Goal: Information Seeking & Learning: Learn about a topic

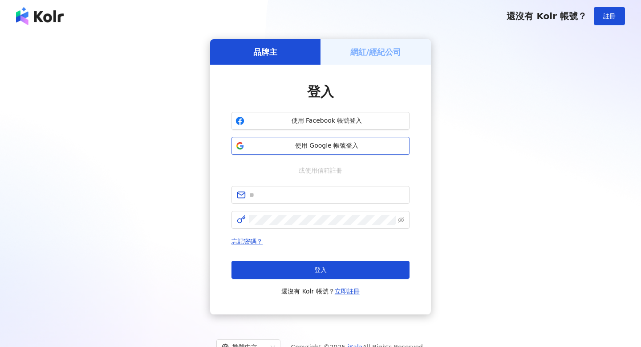
click at [322, 147] on span "使用 Google 帳號登入" at bounding box center [327, 145] width 158 height 9
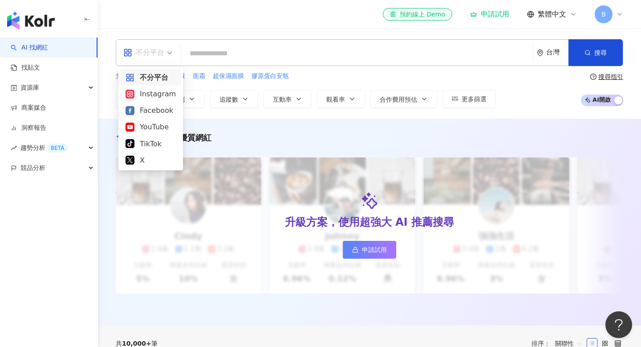
click at [162, 56] on div "不分平台" at bounding box center [143, 52] width 41 height 14
click at [150, 59] on div "不分平台" at bounding box center [143, 52] width 41 height 14
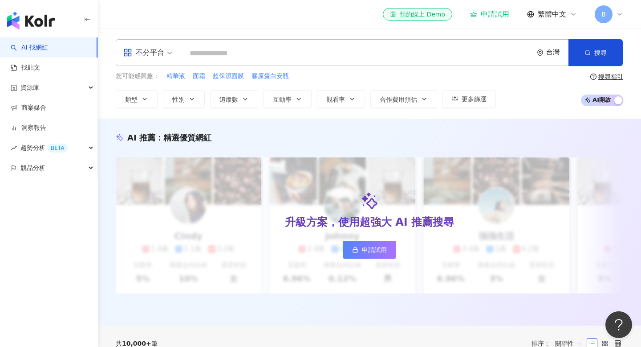
click at [224, 59] on input "search" at bounding box center [357, 53] width 345 height 17
click at [129, 96] on span "類型" at bounding box center [131, 99] width 12 height 7
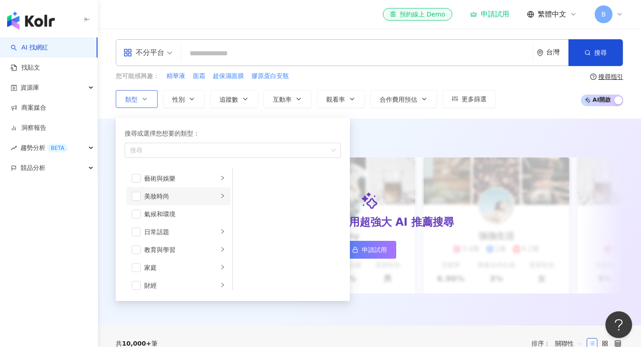
click at [141, 196] on li "美妝時尚" at bounding box center [178, 196] width 104 height 18
click at [259, 181] on div "保養" at bounding box center [294, 178] width 82 height 10
click at [252, 231] on li "彩妝" at bounding box center [287, 232] width 105 height 18
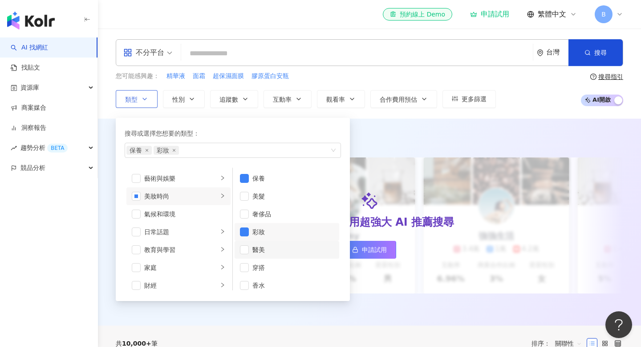
click at [249, 251] on li "醫美" at bounding box center [287, 250] width 105 height 18
click at [192, 238] on li "日常話題" at bounding box center [178, 232] width 104 height 18
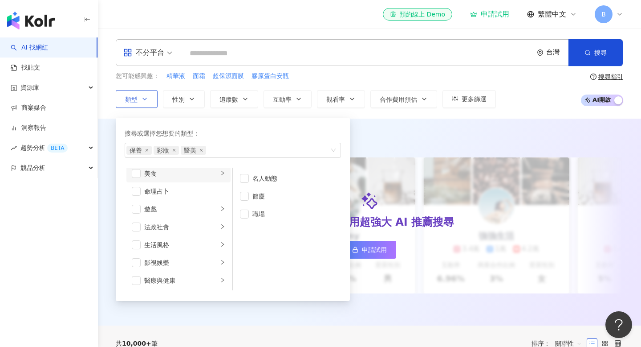
scroll to position [159, 0]
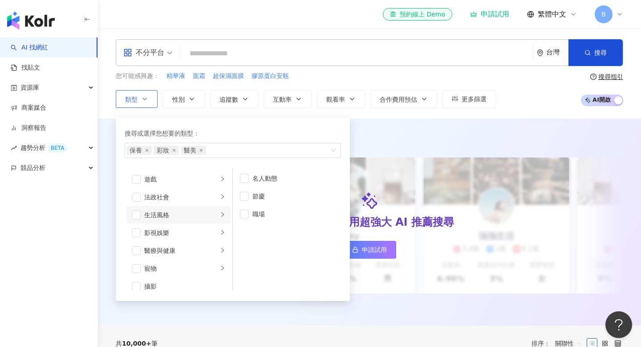
click at [152, 212] on div "生活風格" at bounding box center [181, 215] width 74 height 10
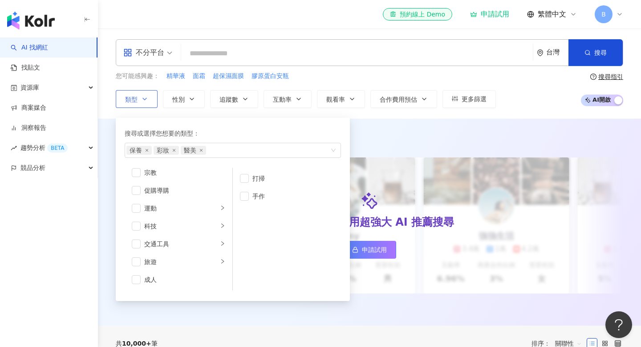
scroll to position [17, 0]
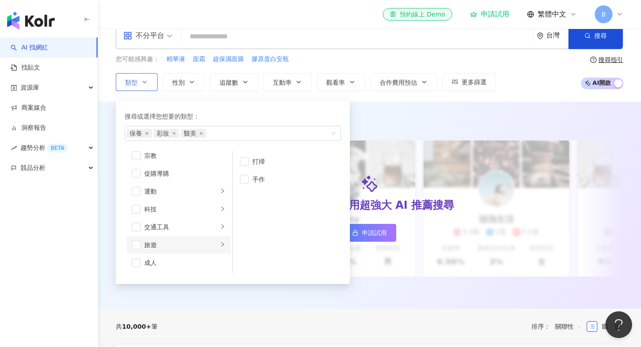
click at [145, 244] on div "旅遊" at bounding box center [181, 245] width 74 height 10
click at [244, 218] on span "button" at bounding box center [244, 214] width 9 height 9
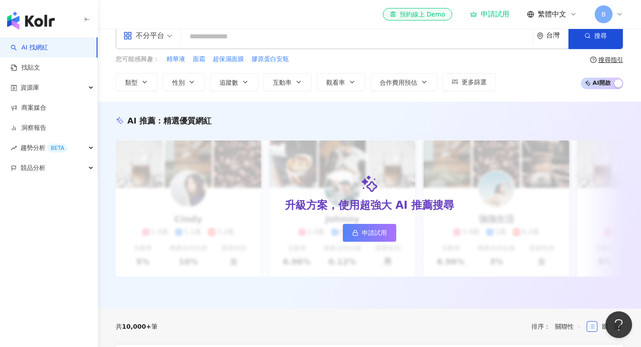
click at [306, 34] on input "search" at bounding box center [357, 36] width 345 height 17
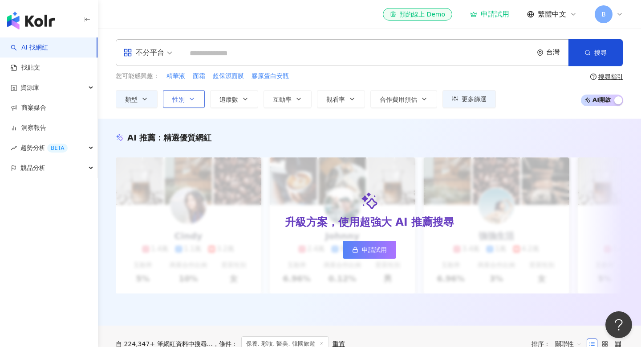
click at [190, 100] on icon "button" at bounding box center [191, 98] width 7 height 7
click at [234, 101] on span "追蹤數" at bounding box center [229, 99] width 19 height 7
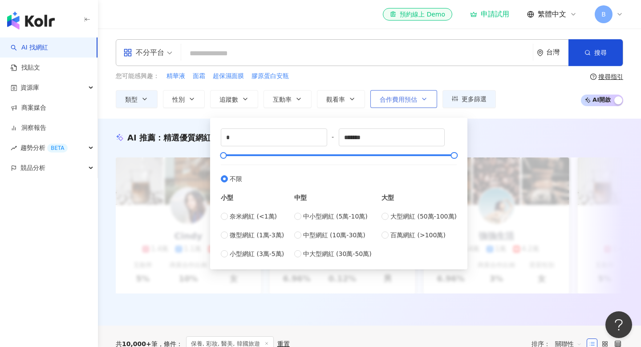
click at [418, 102] on button "合作費用預估" at bounding box center [404, 99] width 67 height 18
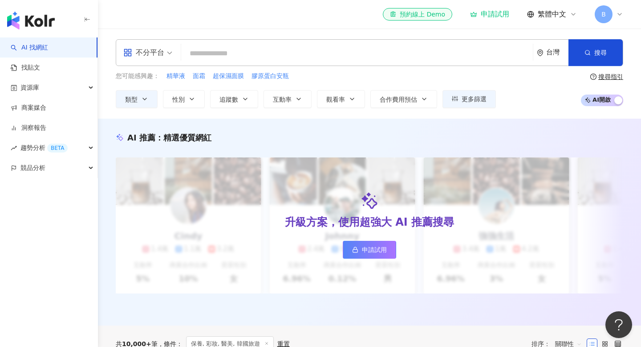
click at [275, 51] on input "search" at bounding box center [357, 53] width 345 height 17
click at [621, 17] on icon at bounding box center [619, 14] width 7 height 7
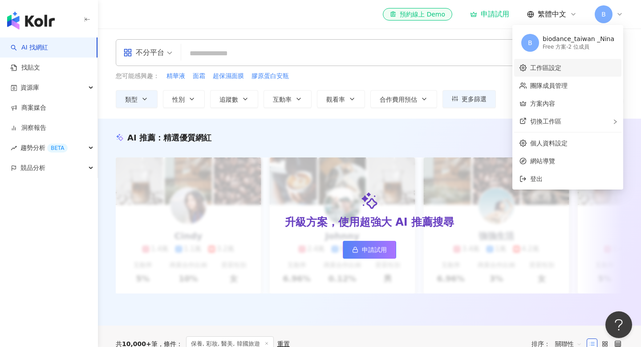
click at [543, 69] on link "工作區設定" at bounding box center [545, 67] width 31 height 7
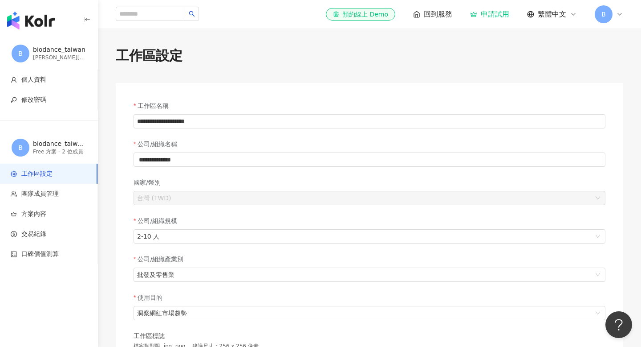
click at [620, 19] on div "B" at bounding box center [609, 14] width 29 height 18
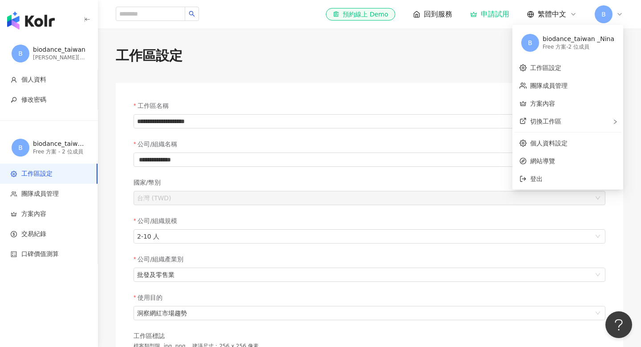
click at [424, 43] on div "**********" at bounding box center [369, 249] width 543 height 441
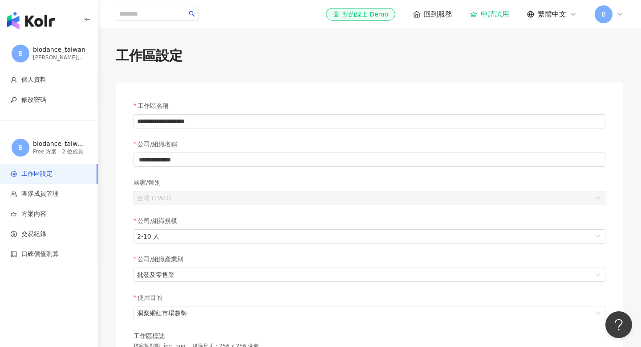
click at [29, 13] on img "button" at bounding box center [31, 21] width 48 height 18
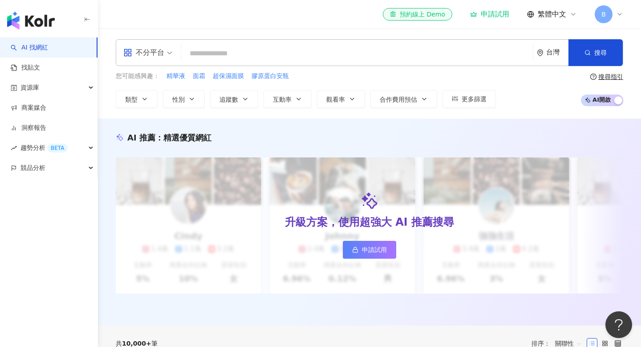
click at [615, 12] on div "B" at bounding box center [609, 14] width 29 height 18
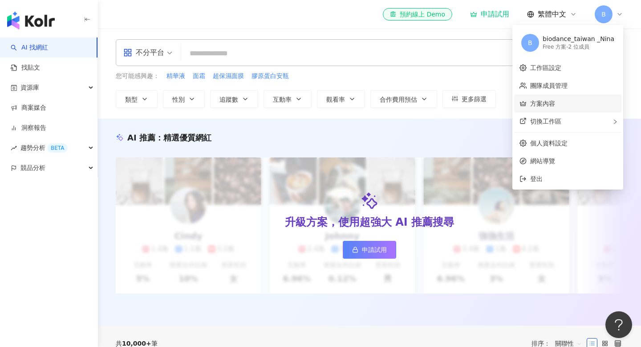
click at [555, 102] on link "方案內容" at bounding box center [542, 103] width 25 height 7
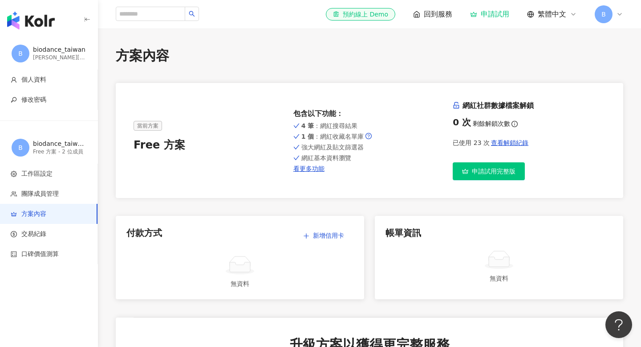
click at [615, 14] on div "B" at bounding box center [609, 14] width 29 height 18
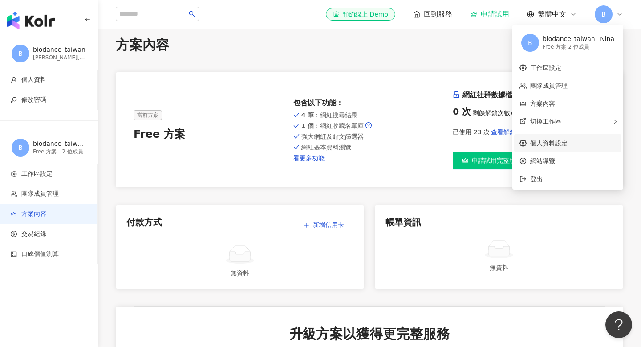
scroll to position [12, 0]
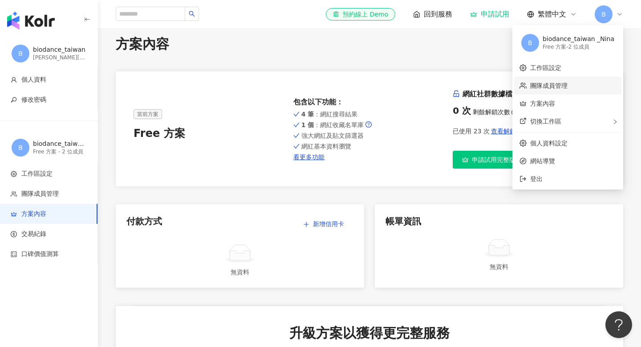
click at [568, 86] on link "團隊成員管理" at bounding box center [548, 85] width 37 height 7
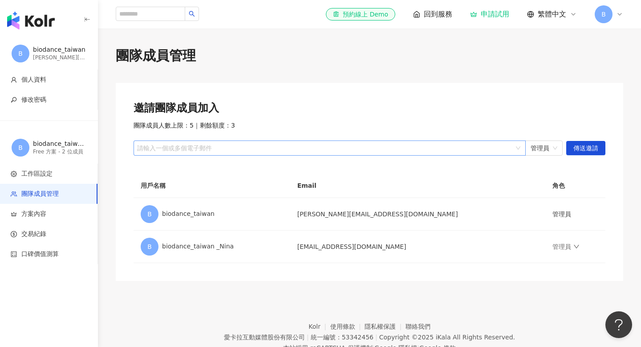
click at [486, 146] on div at bounding box center [324, 148] width 379 height 7
click at [449, 149] on div at bounding box center [324, 148] width 379 height 7
type input "**********"
click at [580, 146] on span "傳送邀請" at bounding box center [586, 148] width 25 height 14
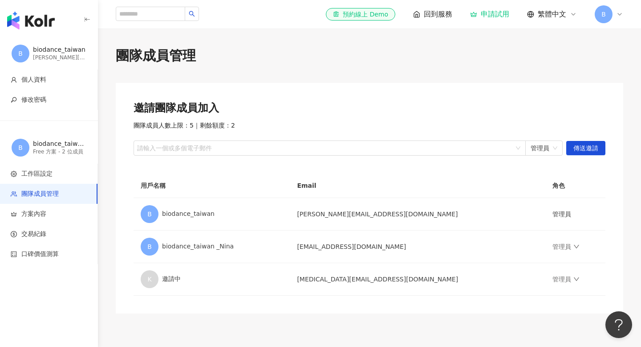
click at [47, 26] on img "button" at bounding box center [31, 21] width 48 height 18
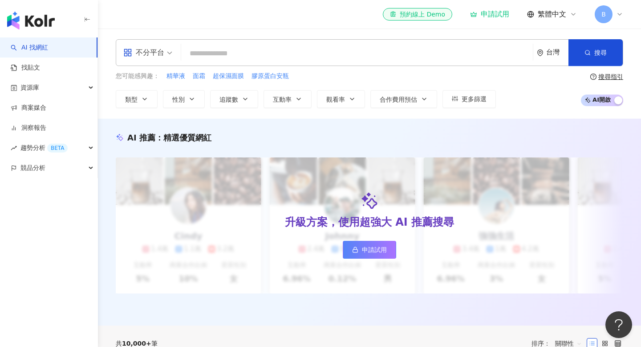
click at [216, 57] on input "search" at bounding box center [357, 53] width 345 height 17
type input "*"
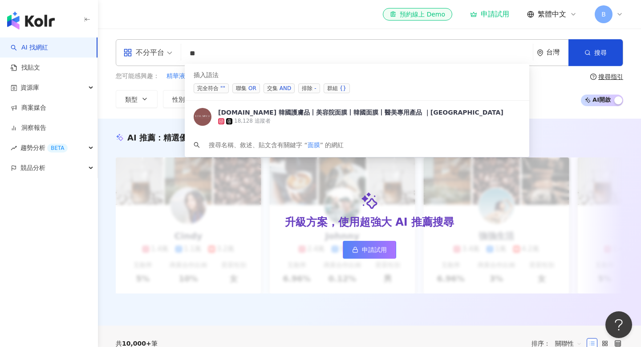
type input "*"
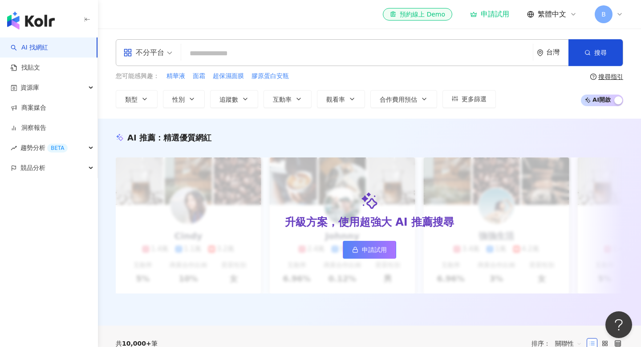
click at [137, 55] on div "不分平台" at bounding box center [143, 52] width 41 height 14
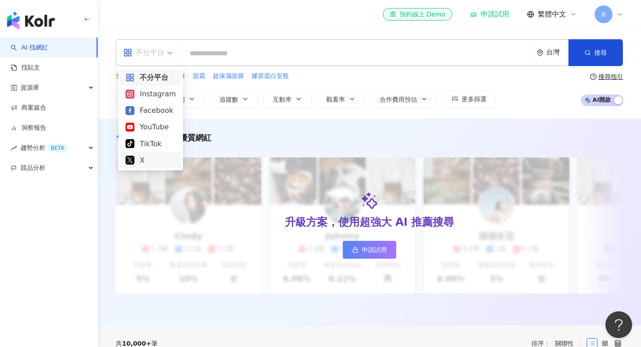
click at [146, 163] on div "X" at bounding box center [151, 160] width 50 height 11
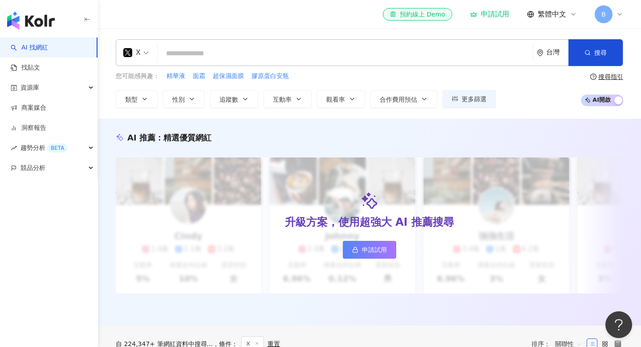
click at [197, 53] on input "search" at bounding box center [345, 53] width 368 height 17
click at [205, 57] on input "search" at bounding box center [345, 53] width 368 height 17
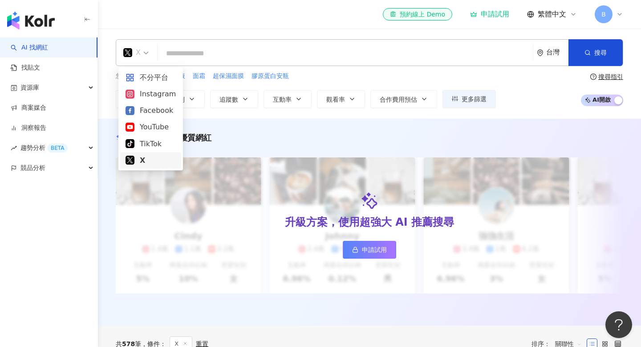
click at [134, 53] on div "X" at bounding box center [131, 52] width 17 height 14
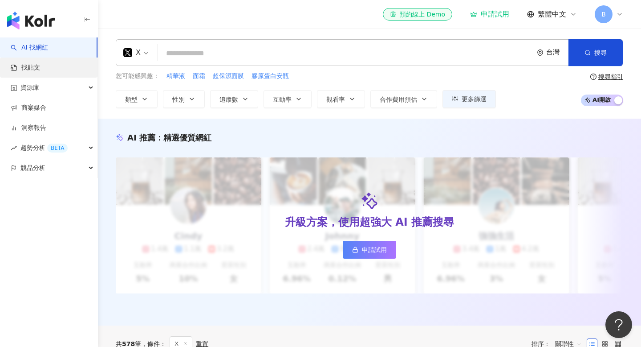
click at [40, 72] on link "找貼文" at bounding box center [25, 67] width 29 height 9
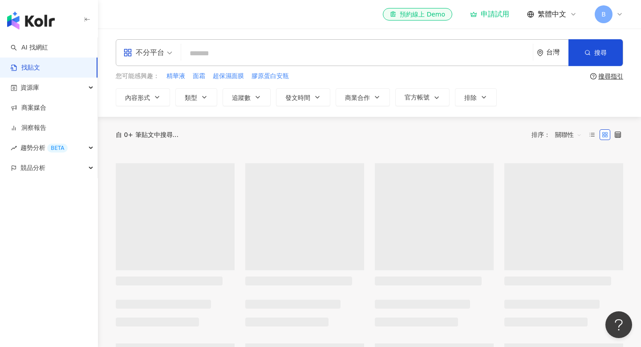
click at [204, 57] on input "search" at bounding box center [357, 53] width 345 height 19
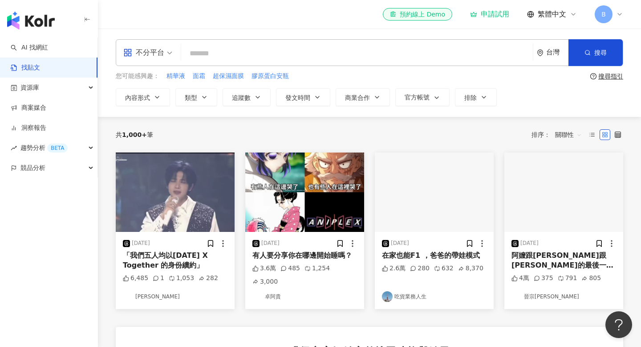
type input "*"
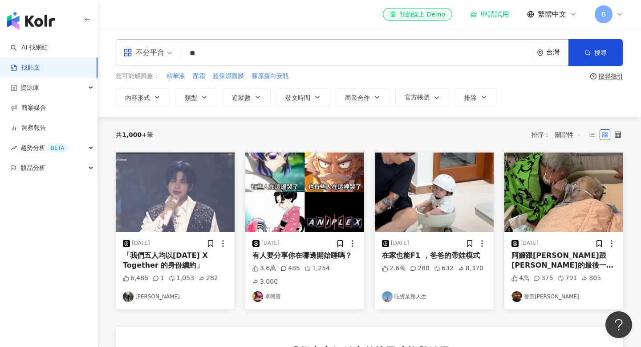
type input "*"
type input "**"
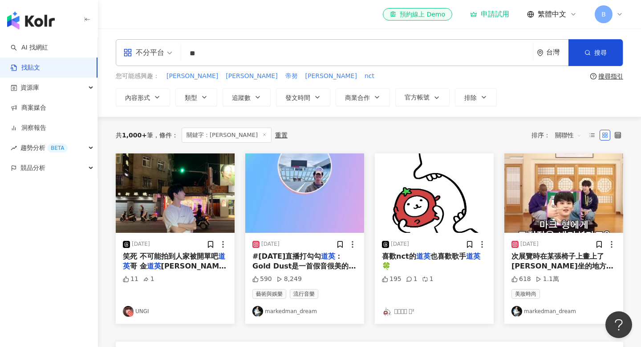
click at [244, 55] on input "**" at bounding box center [357, 53] width 345 height 19
click at [29, 89] on span "資源庫" at bounding box center [29, 88] width 19 height 20
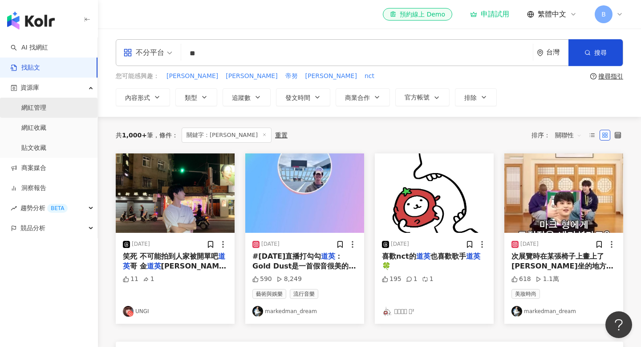
click at [33, 112] on link "網紅管理" at bounding box center [33, 107] width 25 height 9
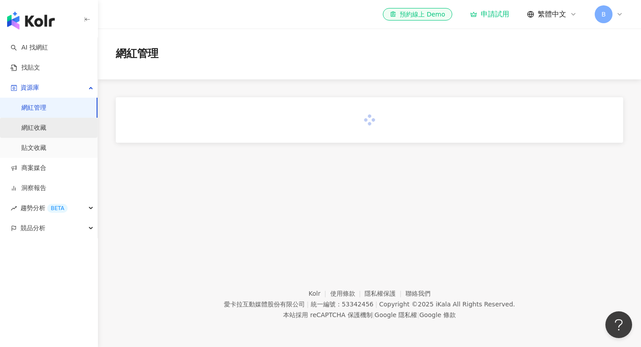
click at [37, 132] on link "網紅收藏" at bounding box center [33, 127] width 25 height 9
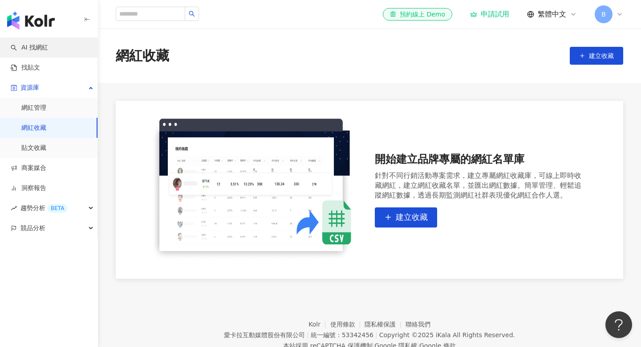
click at [48, 51] on link "AI 找網紅" at bounding box center [29, 47] width 37 height 9
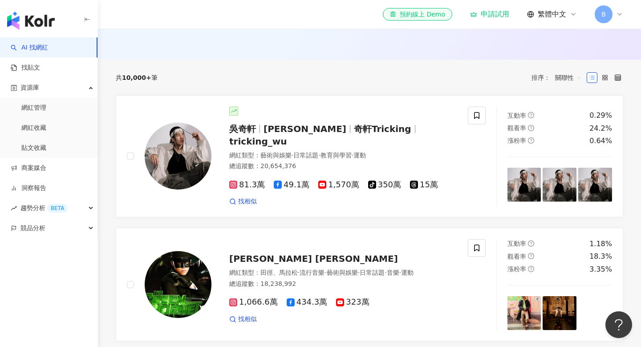
scroll to position [266, 0]
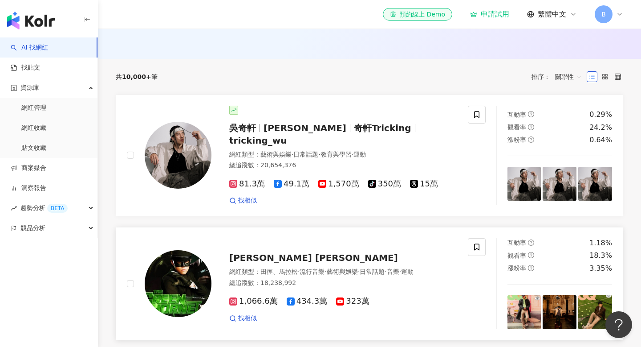
click at [516, 239] on span "互動率" at bounding box center [517, 242] width 19 height 7
click at [46, 127] on link "網紅收藏" at bounding box center [33, 127] width 25 height 9
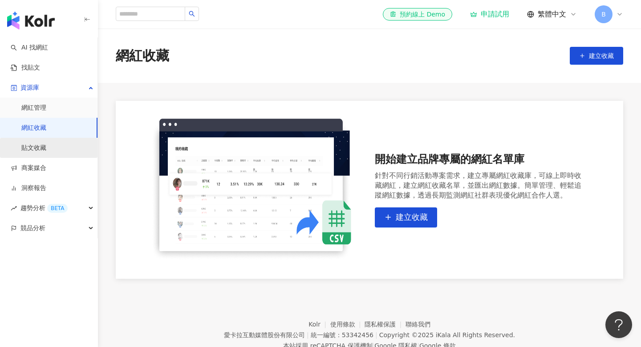
click at [46, 151] on link "貼文收藏" at bounding box center [33, 147] width 25 height 9
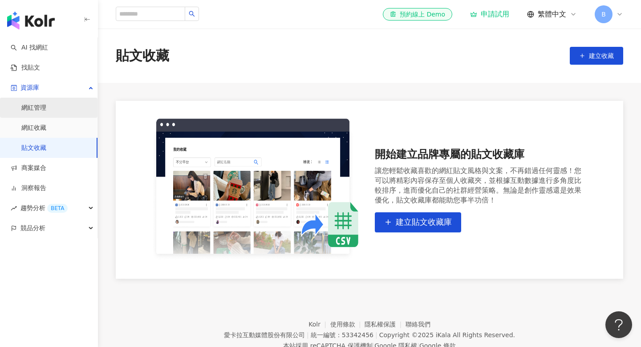
click at [42, 105] on link "網紅管理" at bounding box center [33, 107] width 25 height 9
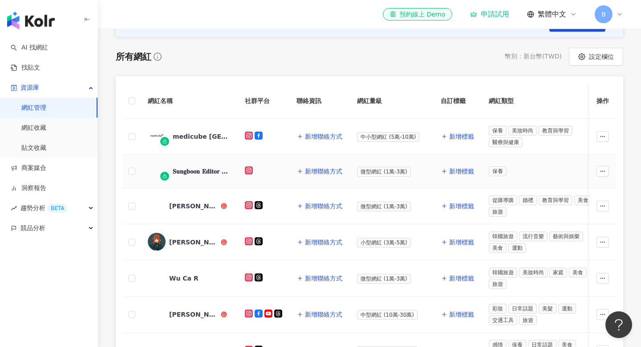
scroll to position [122, 0]
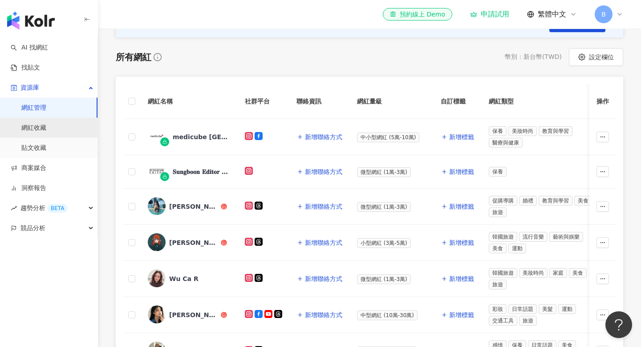
click at [46, 123] on link "網紅收藏" at bounding box center [33, 127] width 25 height 9
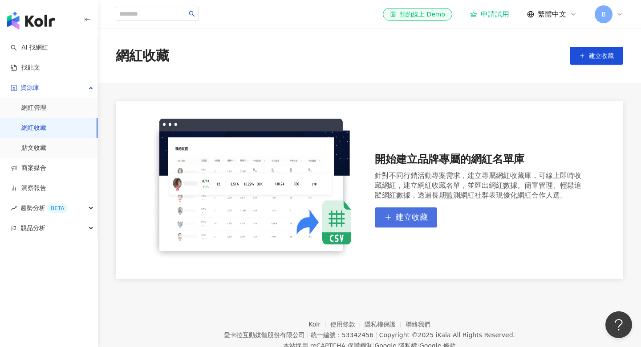
click at [391, 210] on button "建立收藏" at bounding box center [406, 217] width 62 height 20
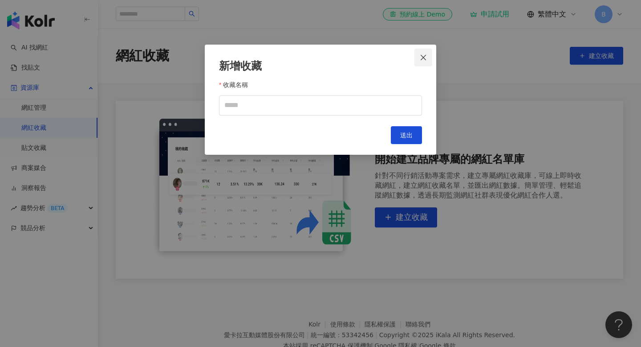
click at [422, 59] on icon "close" at bounding box center [423, 56] width 5 height 5
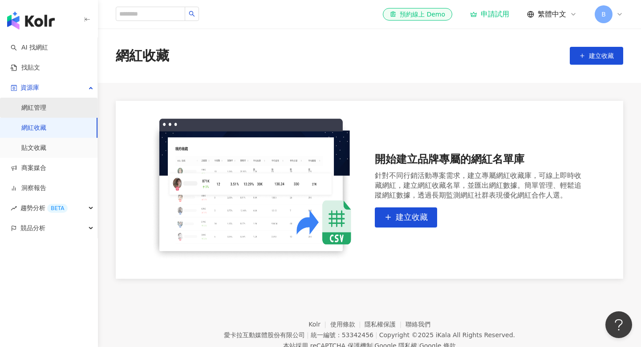
click at [46, 112] on link "網紅管理" at bounding box center [33, 107] width 25 height 9
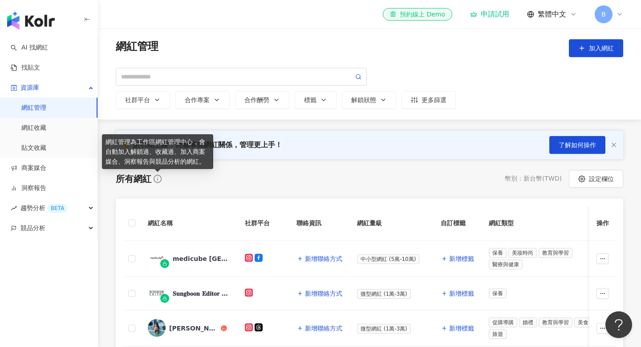
click at [156, 177] on icon at bounding box center [157, 178] width 9 height 9
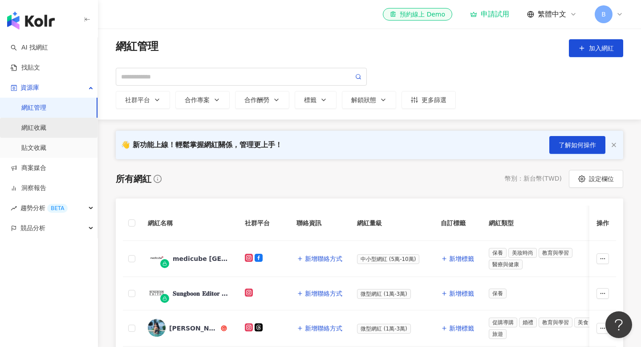
click at [38, 129] on link "網紅收藏" at bounding box center [33, 127] width 25 height 9
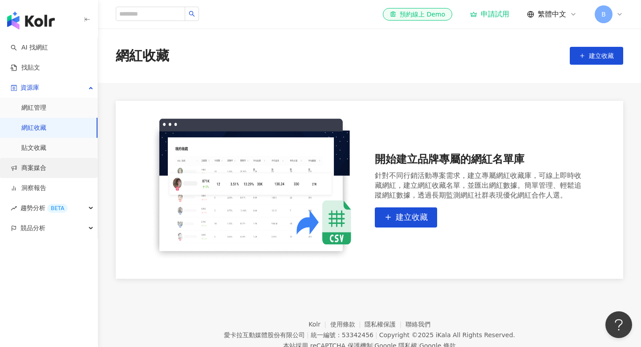
click at [46, 167] on link "商案媒合" at bounding box center [29, 167] width 36 height 9
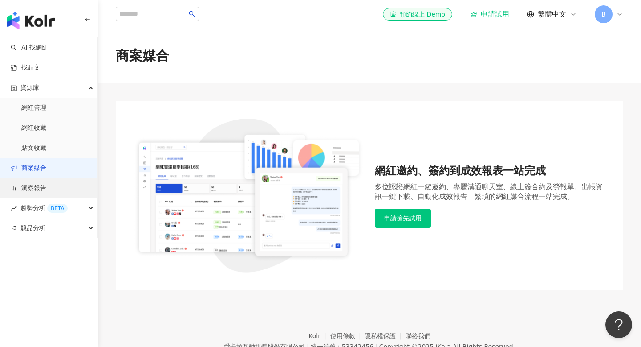
click at [45, 185] on link "洞察報告" at bounding box center [29, 188] width 36 height 9
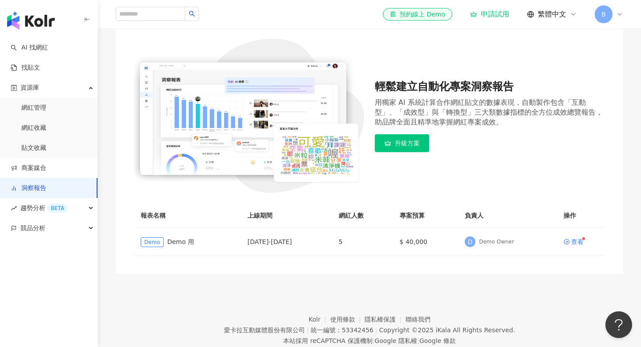
scroll to position [82, 0]
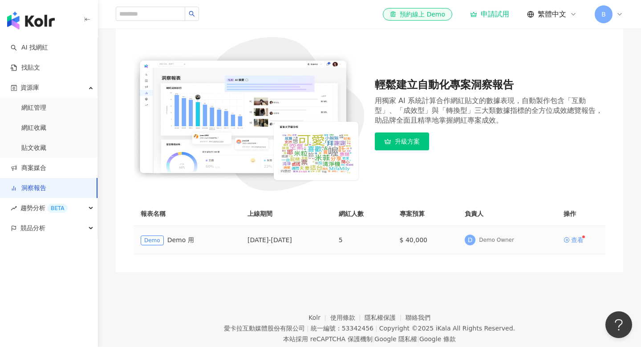
click at [572, 241] on div "查看" at bounding box center [577, 240] width 12 height 6
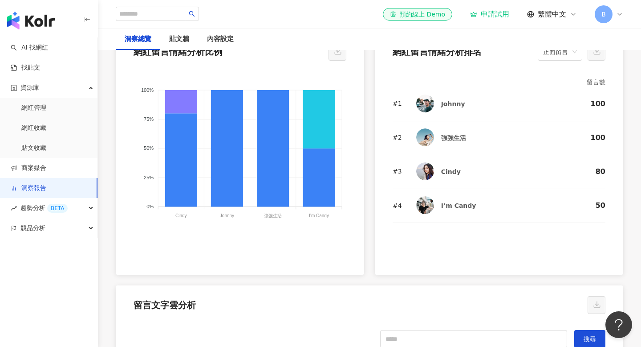
scroll to position [1767, 0]
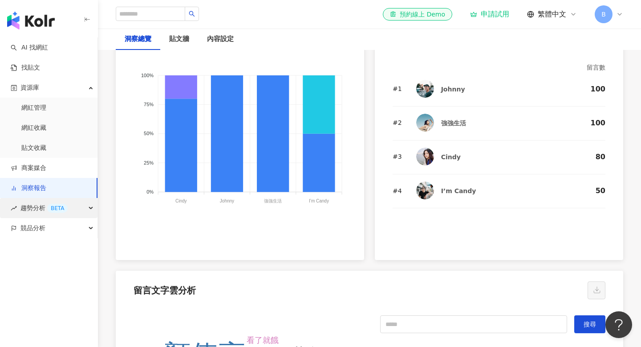
click at [71, 211] on div "趨勢分析 BETA" at bounding box center [49, 208] width 98 height 20
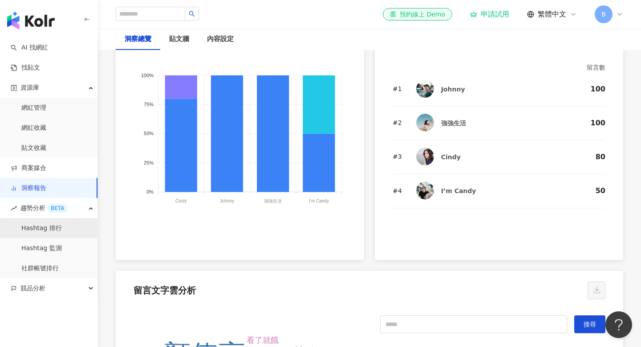
click at [62, 231] on link "Hashtag 排行" at bounding box center [41, 228] width 41 height 9
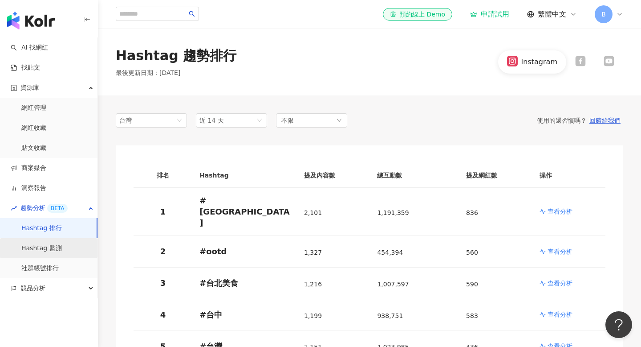
click at [62, 245] on link "Hashtag 監測" at bounding box center [41, 248] width 41 height 9
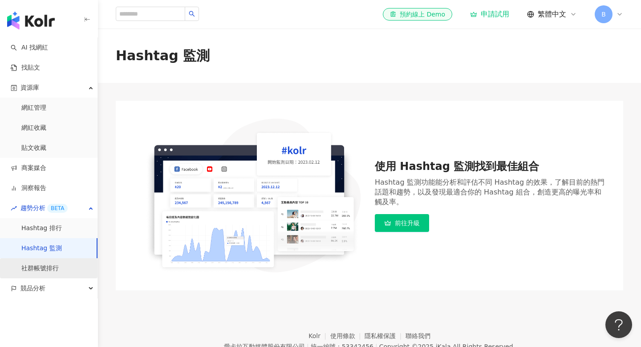
click at [57, 266] on link "社群帳號排行" at bounding box center [39, 268] width 37 height 9
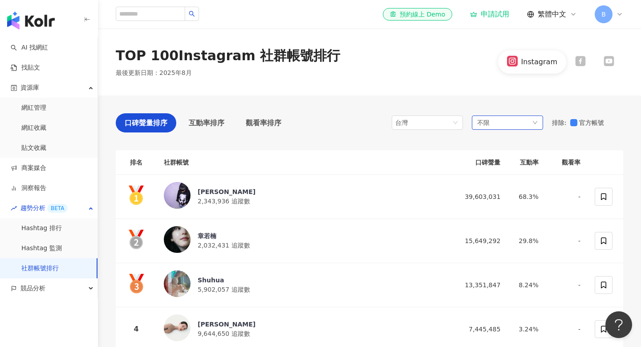
click at [495, 127] on div "不限" at bounding box center [507, 122] width 71 height 14
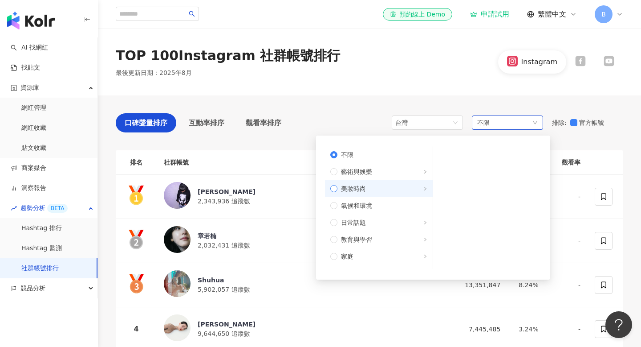
click at [394, 188] on span "美妝時尚" at bounding box center [383, 189] width 90 height 10
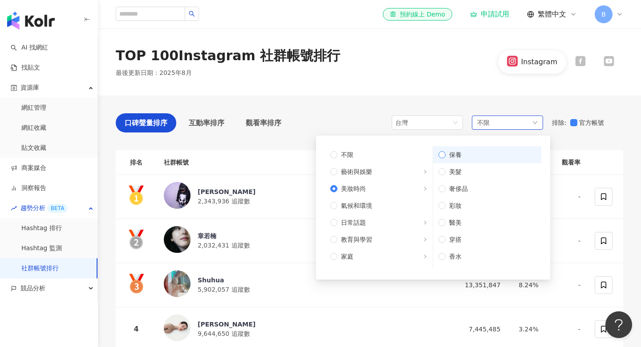
click at [458, 156] on span "保養" at bounding box center [491, 155] width 90 height 10
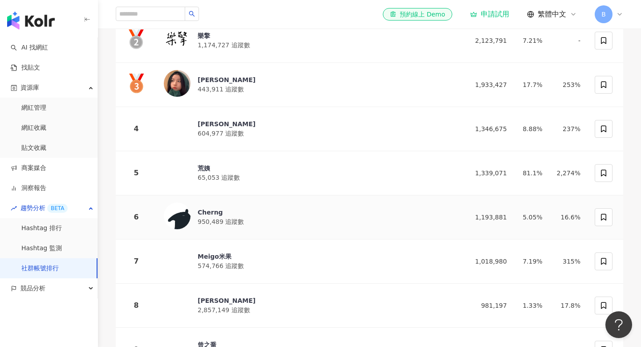
scroll to position [204, 0]
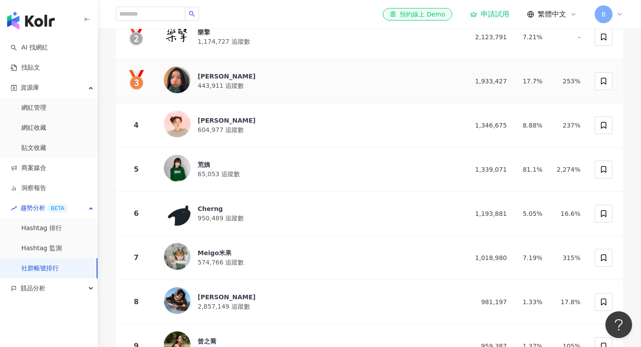
click at [184, 82] on img at bounding box center [177, 79] width 27 height 27
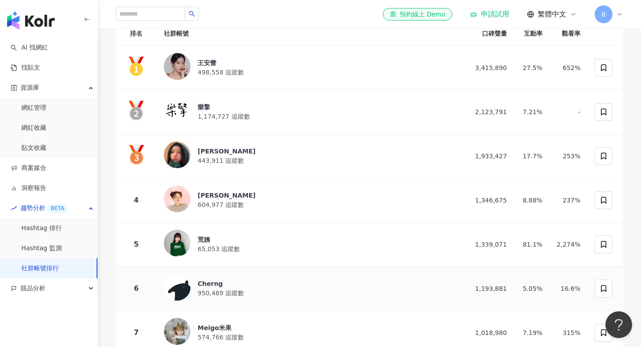
scroll to position [49, 0]
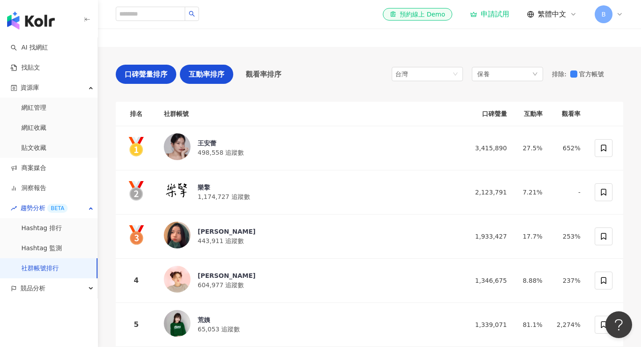
click at [218, 81] on div "互動率排序" at bounding box center [206, 74] width 53 height 19
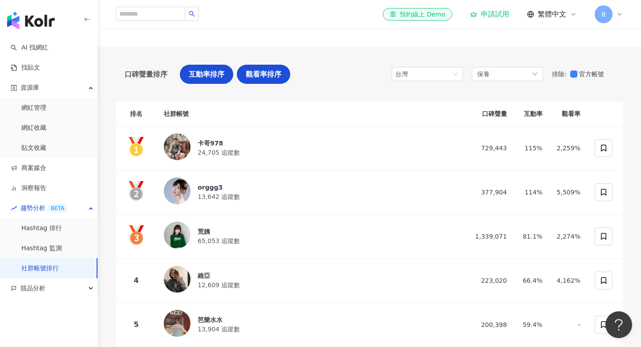
click at [274, 75] on span "觀看率排序" at bounding box center [264, 74] width 36 height 11
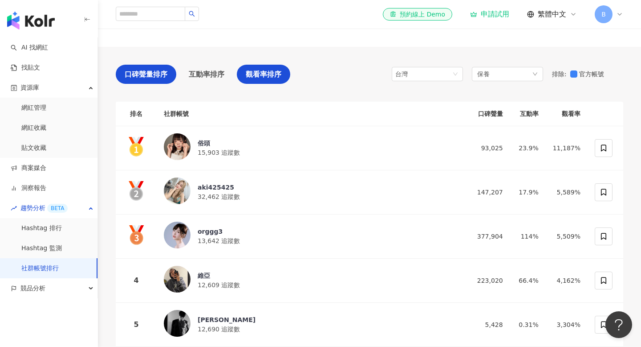
click at [151, 78] on span "口碑聲量排序" at bounding box center [146, 74] width 43 height 11
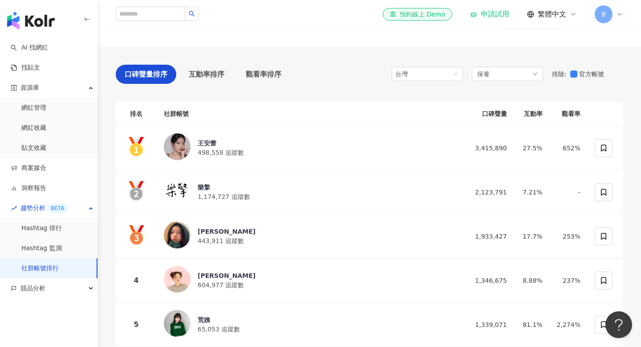
click at [235, 82] on div "口碑聲量排序 互動率排序 觀看率排序" at bounding box center [203, 77] width 175 height 24
click at [273, 87] on div "觀看率排序" at bounding box center [263, 77] width 53 height 24
click at [48, 45] on link "AI 找網紅" at bounding box center [29, 47] width 37 height 9
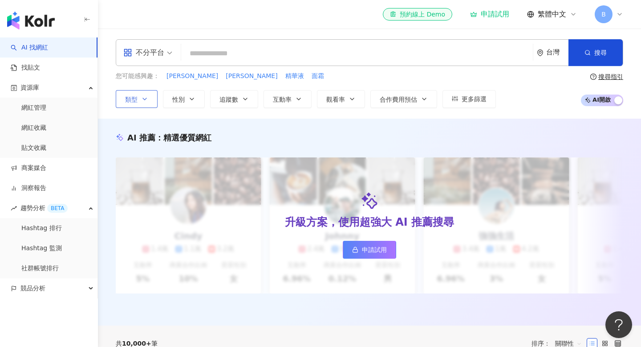
click at [140, 96] on button "類型" at bounding box center [137, 99] width 42 height 18
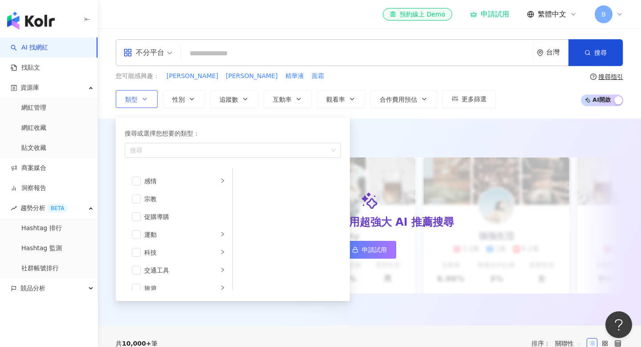
scroll to position [309, 0]
click at [164, 188] on div "促購導購" at bounding box center [184, 190] width 81 height 10
click at [162, 194] on div "促購導購" at bounding box center [184, 190] width 81 height 10
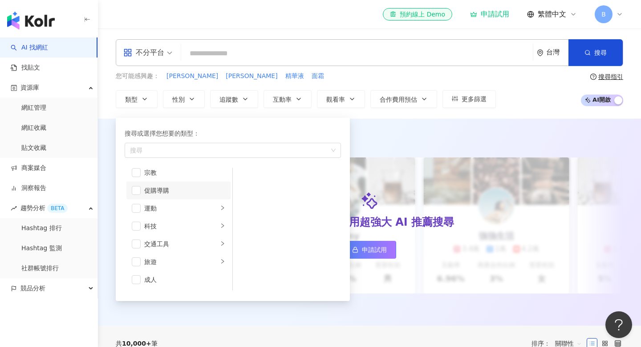
click at [262, 50] on input "search" at bounding box center [357, 53] width 345 height 17
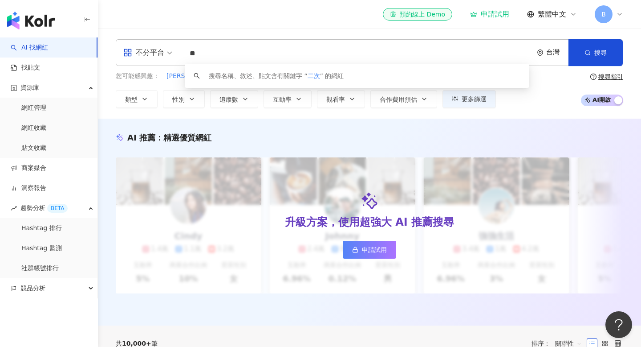
type input "*"
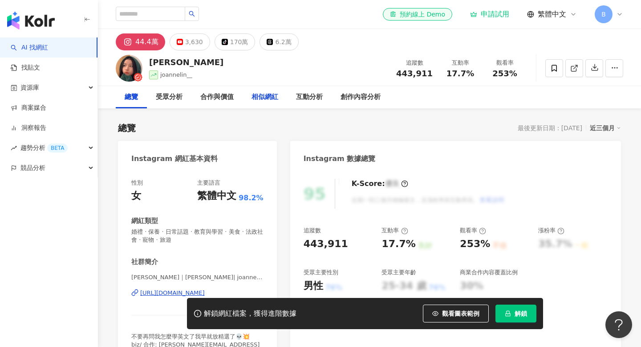
scroll to position [17, 0]
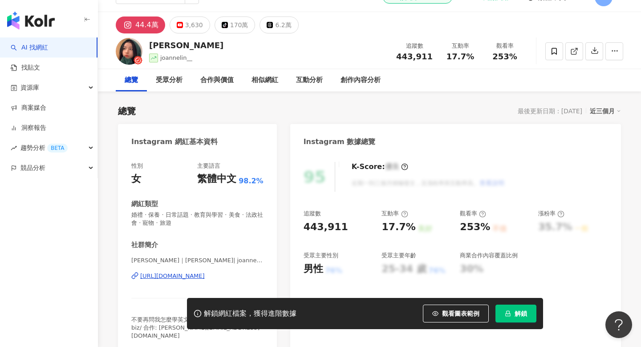
click at [177, 60] on span "joannelin__" at bounding box center [176, 57] width 32 height 7
click at [571, 55] on span at bounding box center [575, 50] width 8 height 9
